Goal: Navigation & Orientation: Go to known website

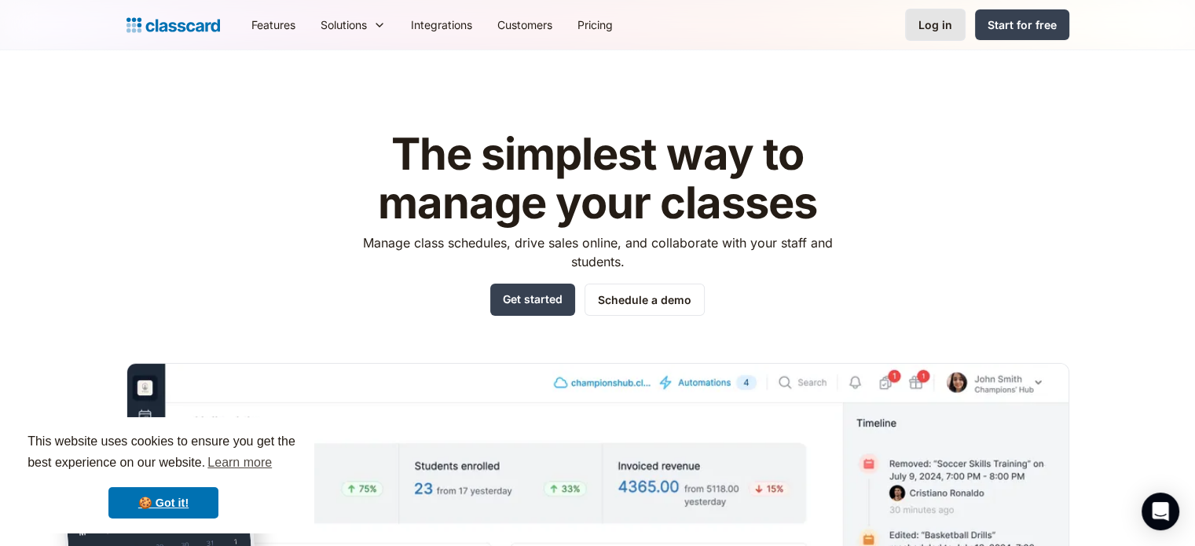
click at [939, 9] on link "Log in" at bounding box center [935, 25] width 60 height 32
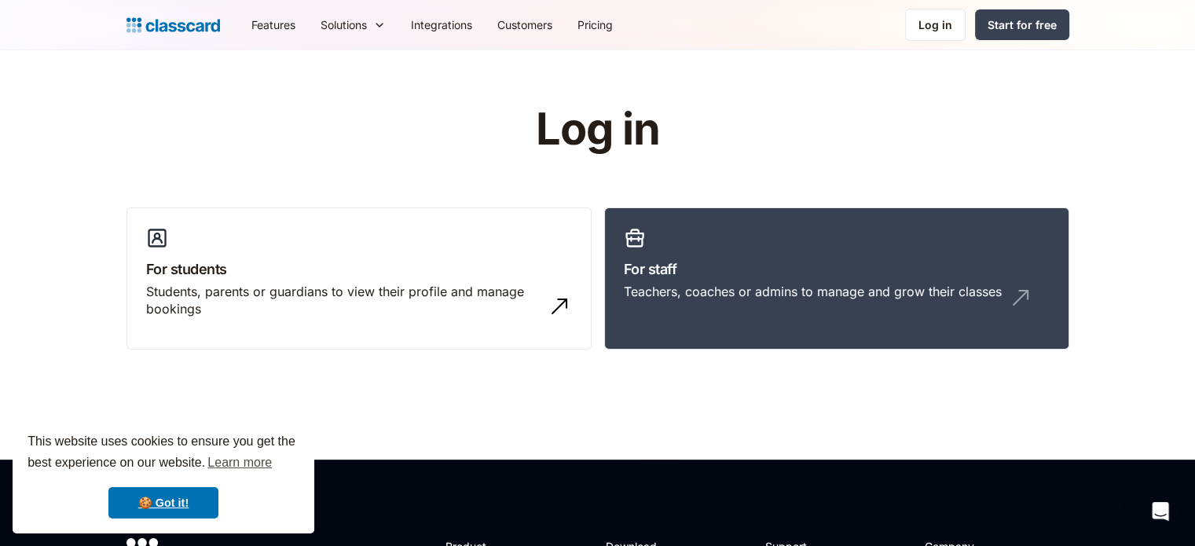
click at [907, 163] on div "Log in For students Students, parents or guardians to view their profile and ma…" at bounding box center [597, 233] width 942 height 257
click at [855, 291] on div "Teachers, coaches or admins to manage and grow their classes" at bounding box center [813, 291] width 378 height 17
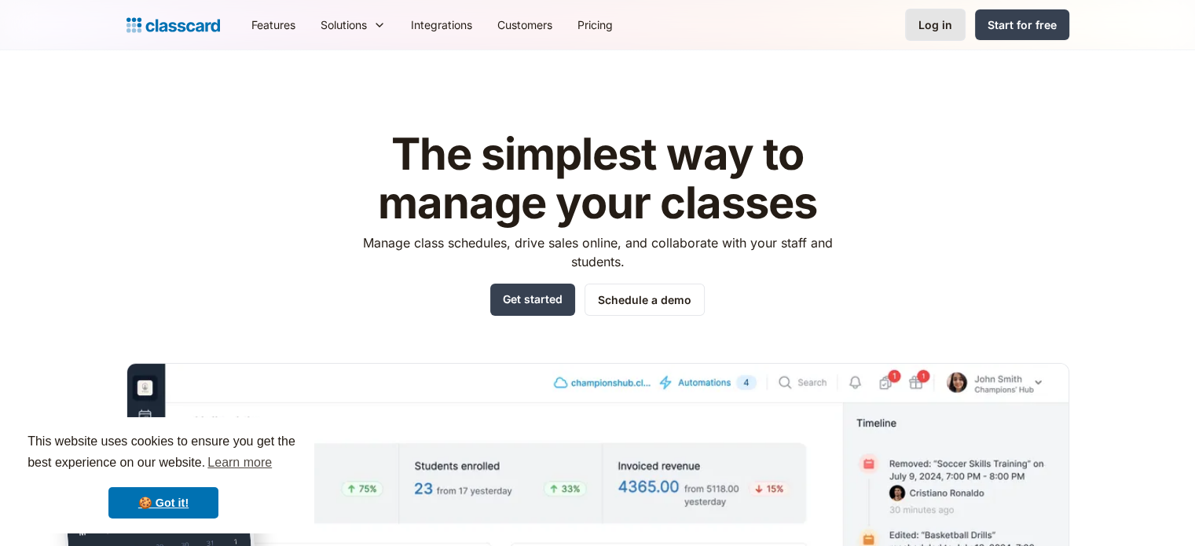
click at [932, 17] on div "Log in" at bounding box center [935, 24] width 34 height 16
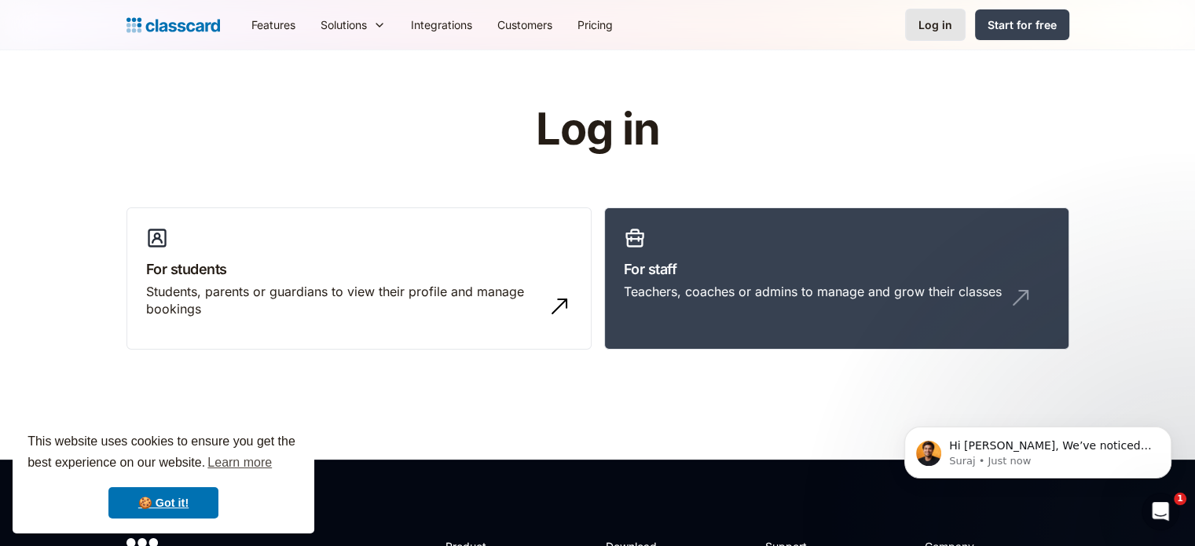
click at [941, 25] on div "Log in" at bounding box center [935, 24] width 34 height 16
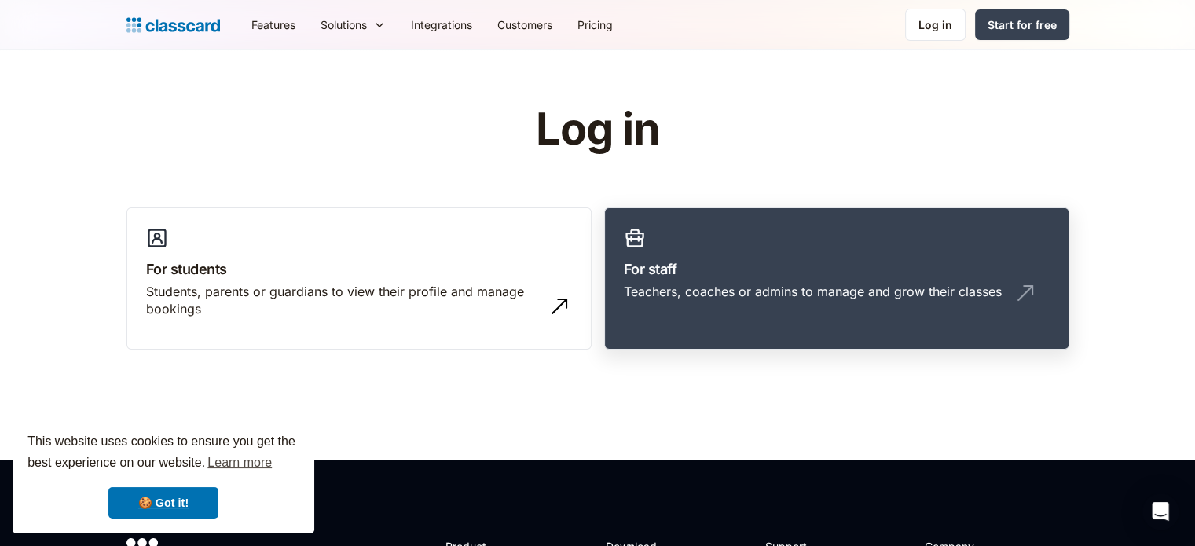
click at [751, 242] on link "For staff Teachers, coaches or admins to manage and grow their classes" at bounding box center [836, 278] width 465 height 143
